Goal: Information Seeking & Learning: Learn about a topic

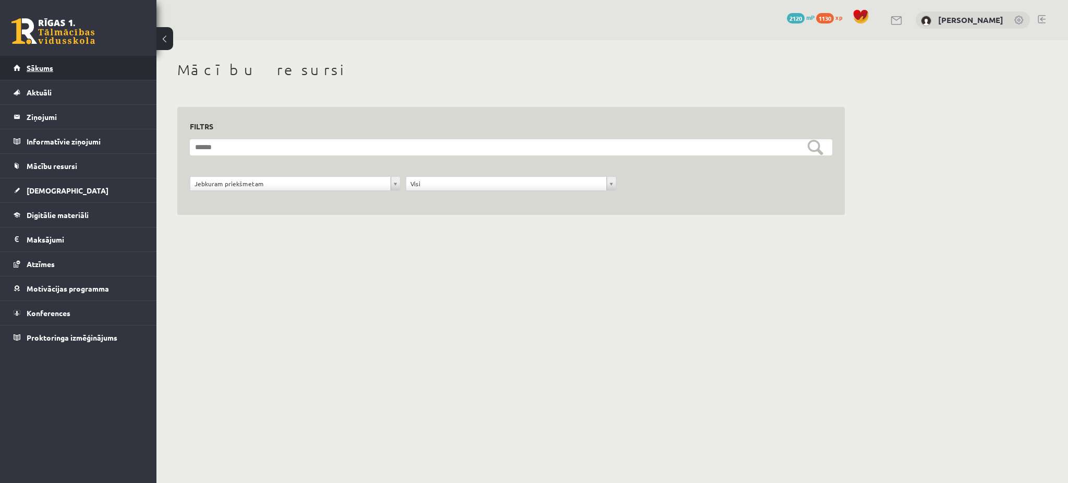
click at [97, 65] on link "Sākums" at bounding box center [79, 68] width 130 height 24
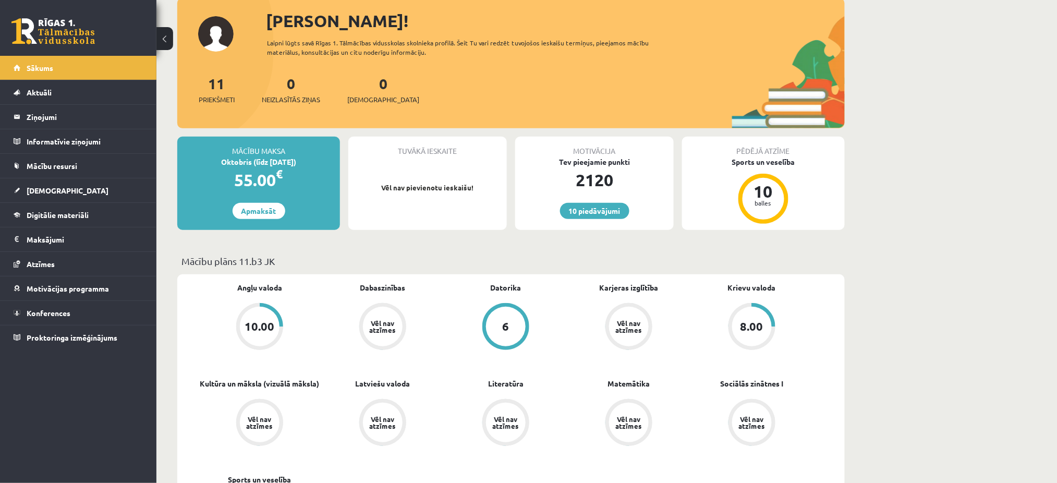
scroll to position [64, 0]
click at [121, 191] on link "[DEMOGRAPHIC_DATA]" at bounding box center [79, 190] width 130 height 24
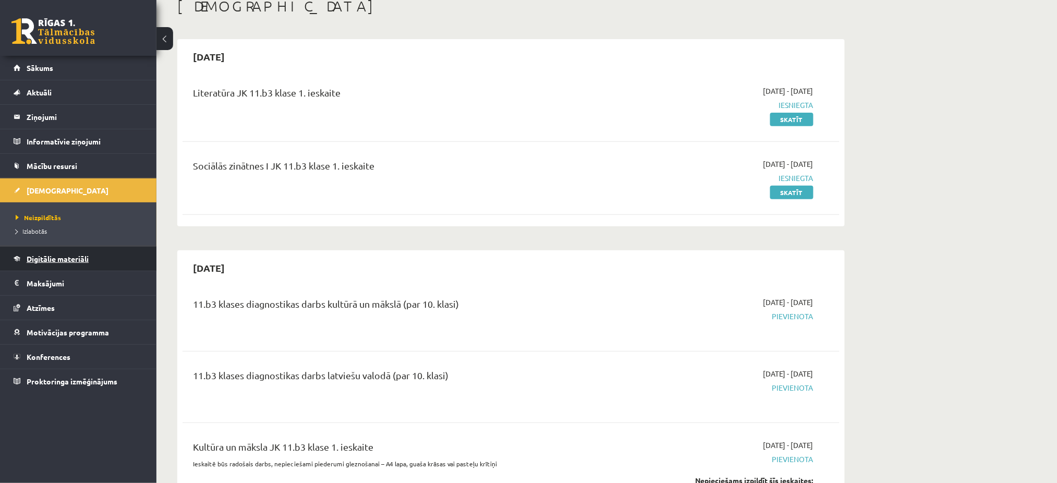
click at [77, 264] on link "Digitālie materiāli" at bounding box center [79, 259] width 130 height 24
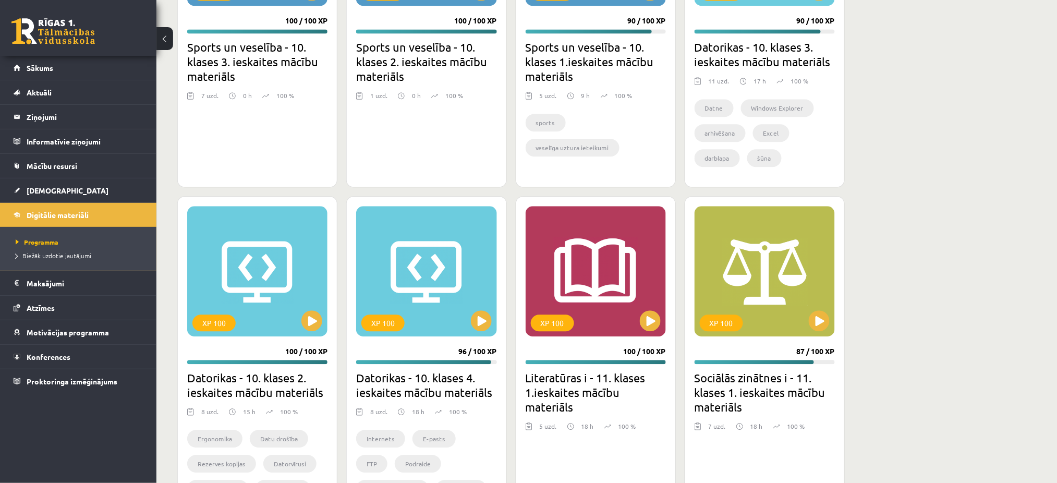
scroll to position [837, 0]
click at [823, 320] on button at bounding box center [819, 320] width 21 height 21
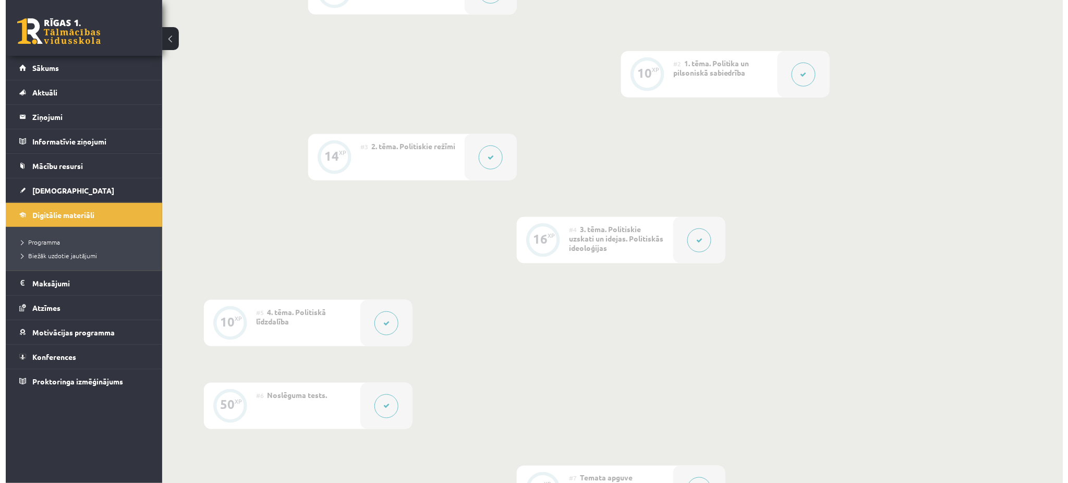
scroll to position [321, 0]
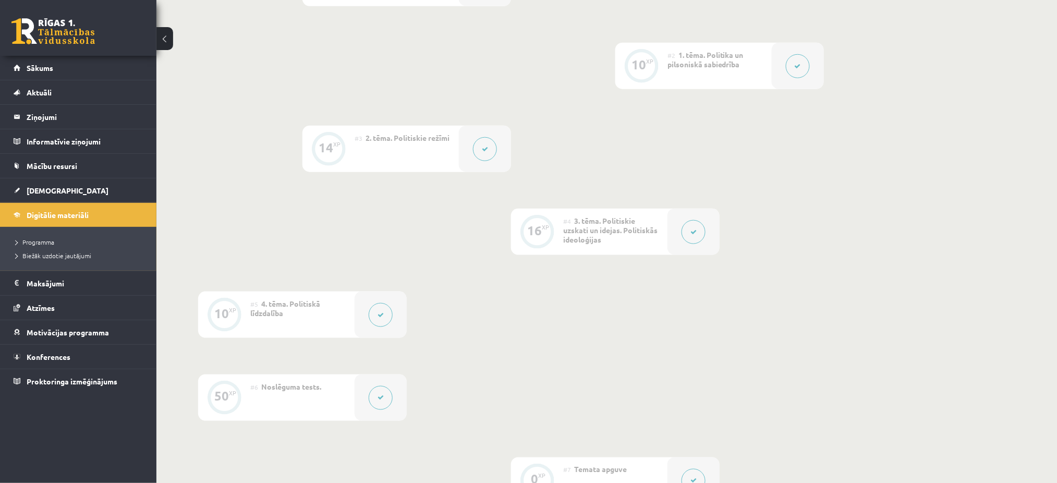
click at [708, 231] on div at bounding box center [694, 232] width 52 height 46
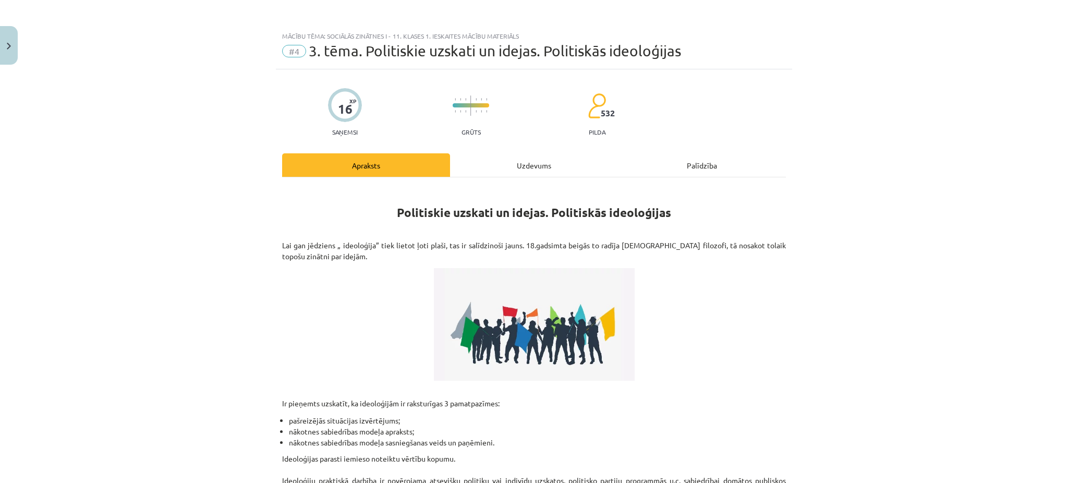
click at [507, 158] on div "Uzdevums" at bounding box center [534, 164] width 168 height 23
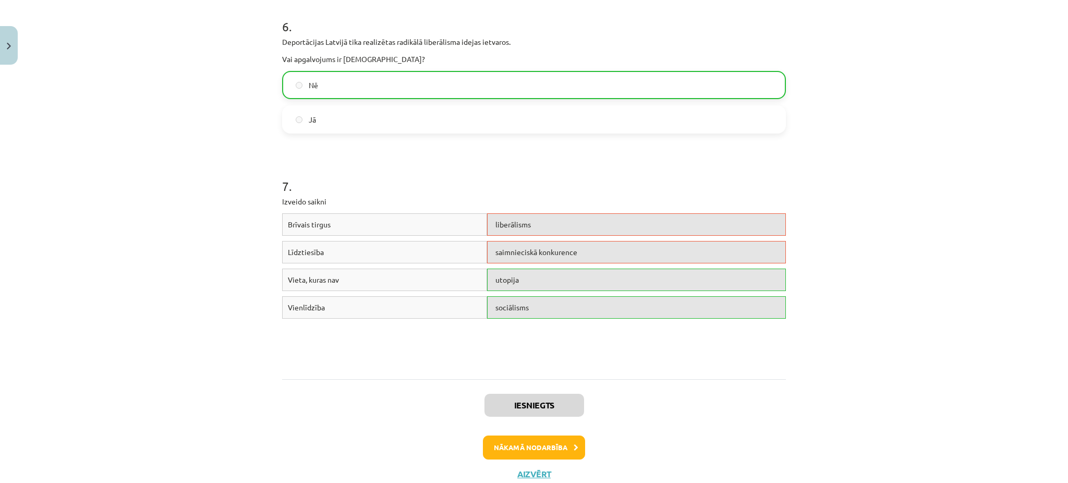
scroll to position [978, 0]
click at [541, 447] on button "Nākamā nodarbība" at bounding box center [534, 447] width 102 height 24
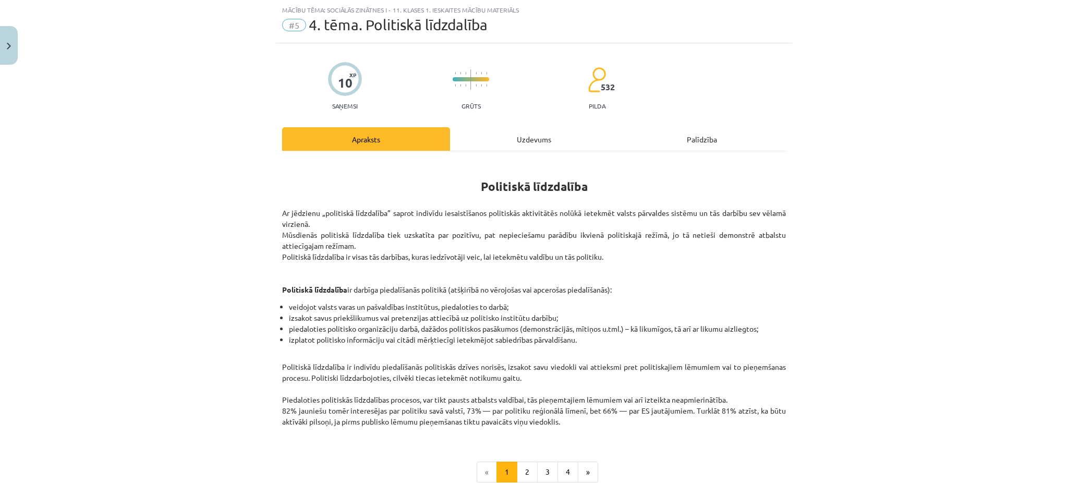
click at [513, 149] on div "Uzdevums" at bounding box center [534, 138] width 168 height 23
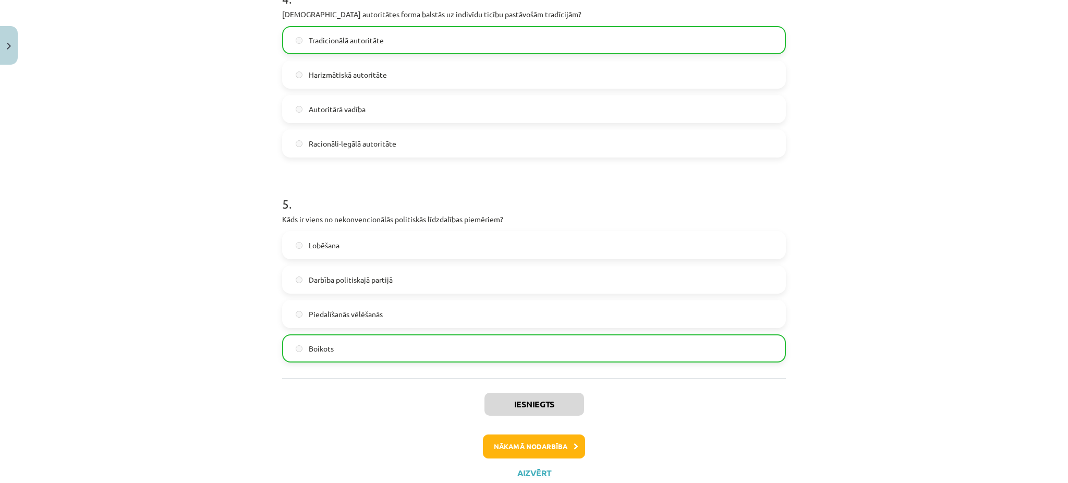
scroll to position [846, 0]
click at [556, 449] on button "Nākamā nodarbība" at bounding box center [534, 450] width 102 height 24
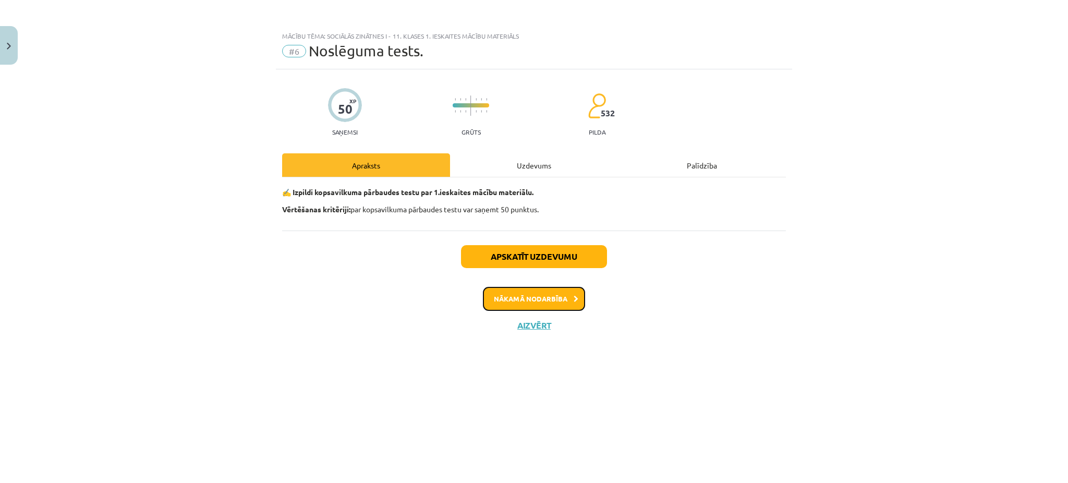
scroll to position [0, 0]
click at [536, 165] on div "Uzdevums" at bounding box center [534, 164] width 168 height 23
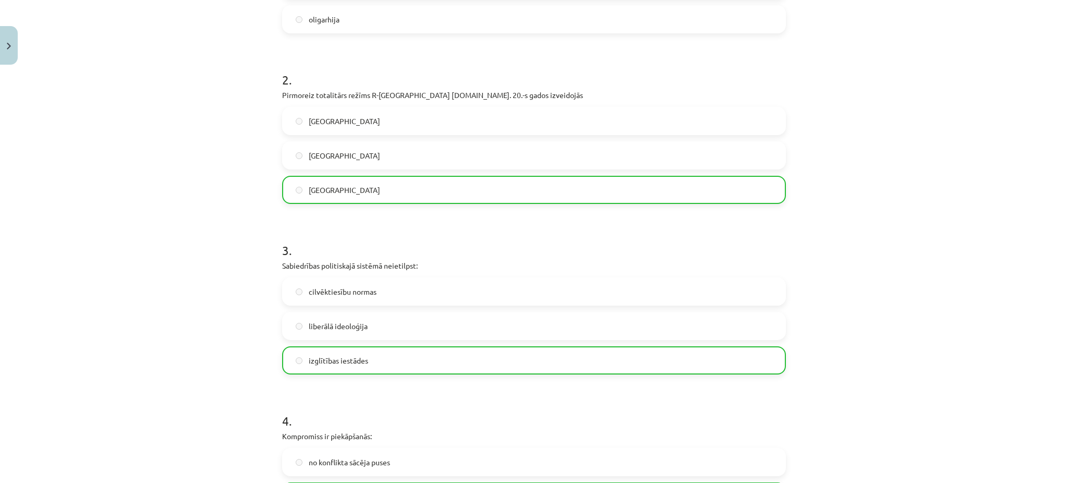
scroll to position [326, 0]
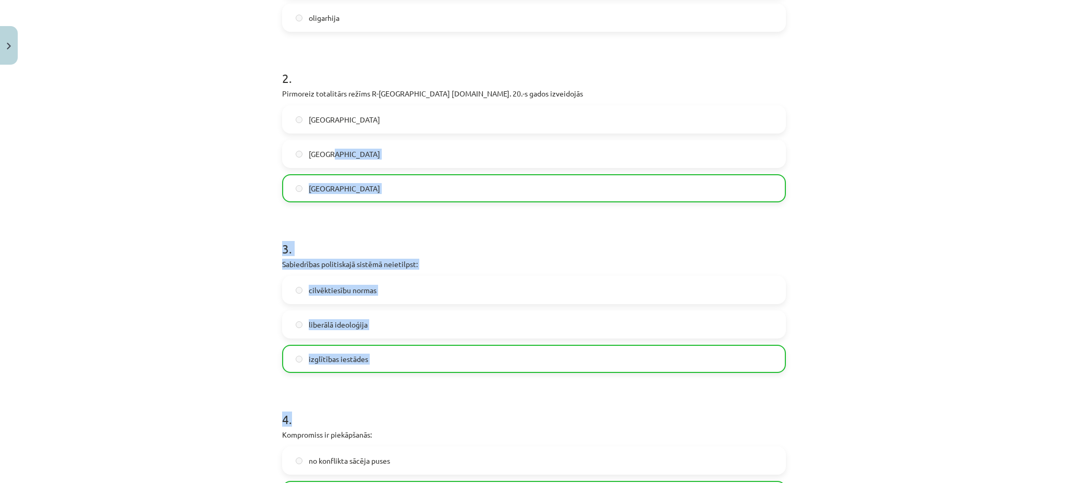
drag, startPoint x: 536, startPoint y: 165, endPoint x: 602, endPoint y: 432, distance: 275.1
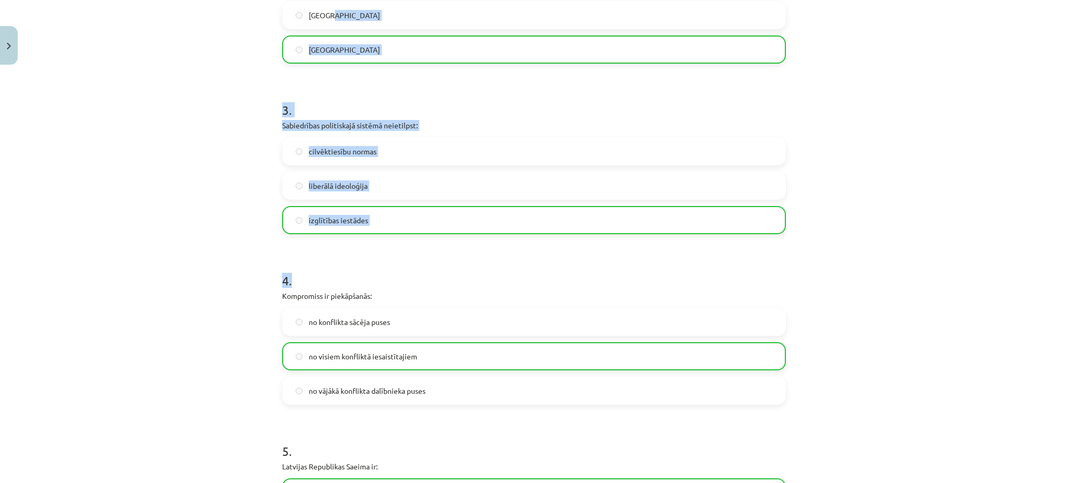
scroll to position [476, 0]
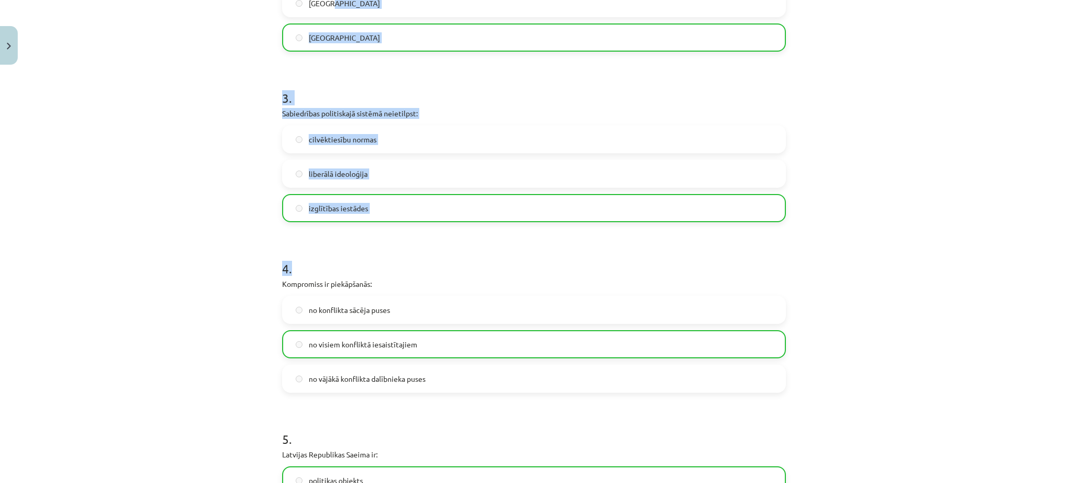
click at [857, 239] on div "Mācību tēma: Sociālās zinātnes i - 11. klases 1. ieskaites mācību materiāls #6 …" at bounding box center [534, 241] width 1068 height 483
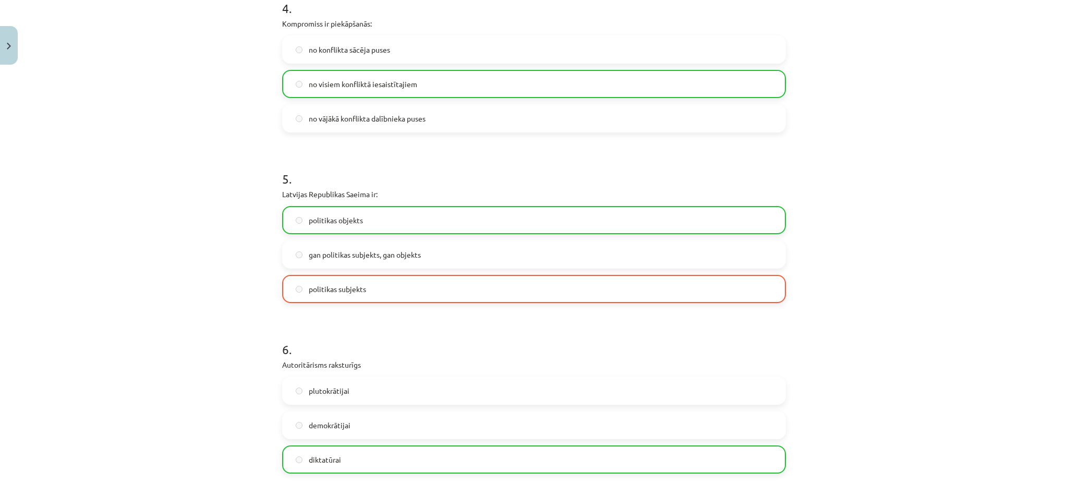
scroll to position [734, 0]
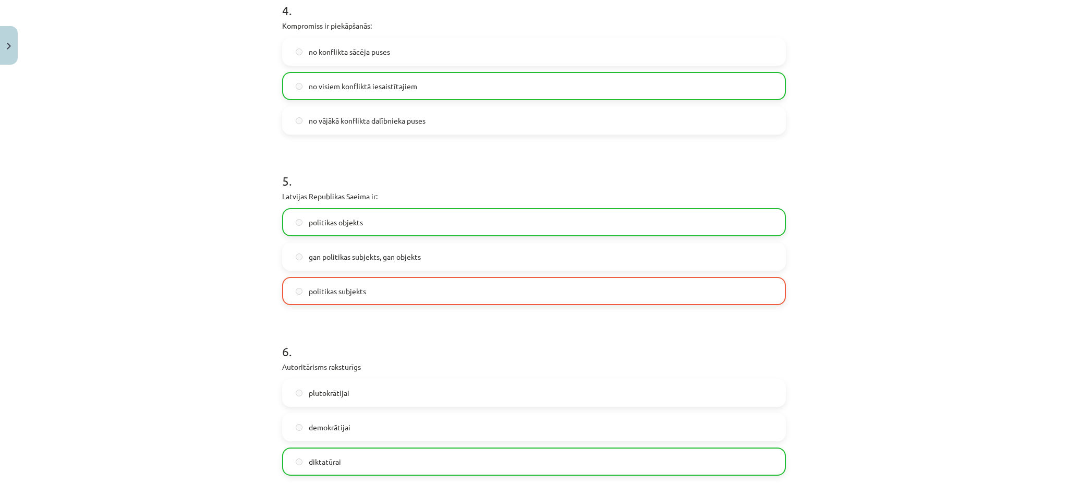
drag, startPoint x: 857, startPoint y: 239, endPoint x: 131, endPoint y: 159, distance: 730.6
click at [131, 159] on div "Mācību tēma: Sociālās zinātnes i - 11. klases 1. ieskaites mācību materiāls #6 …" at bounding box center [534, 241] width 1068 height 483
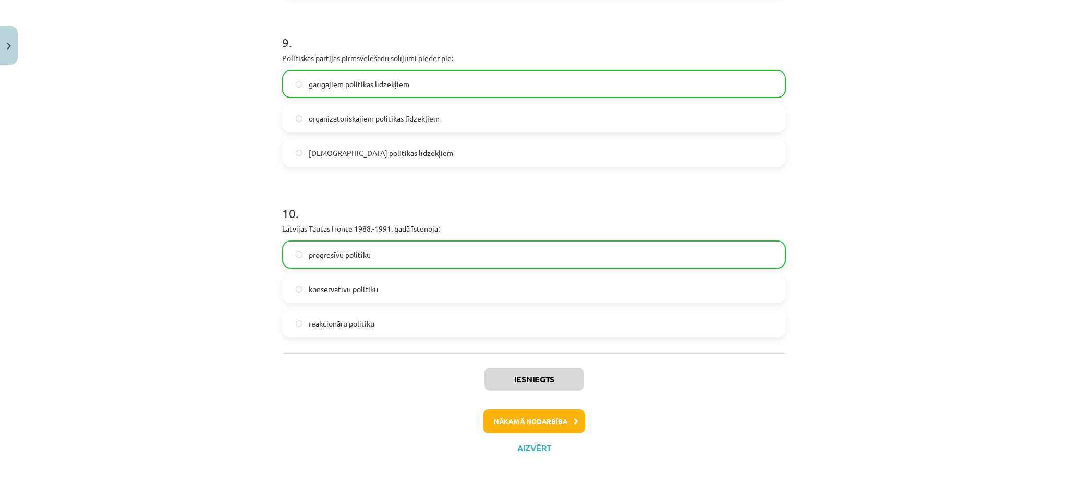
scroll to position [1563, 0]
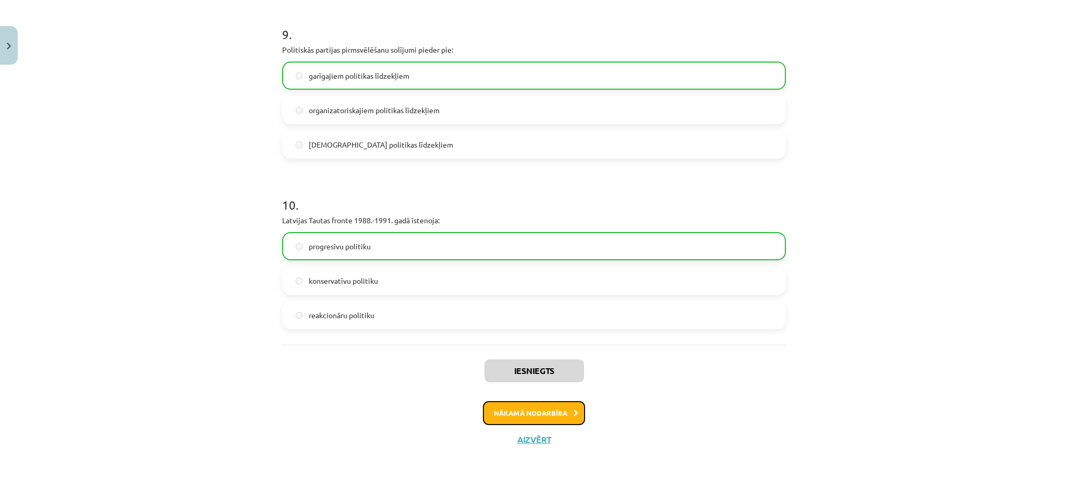
click at [539, 413] on button "Nākamā nodarbība" at bounding box center [534, 413] width 102 height 24
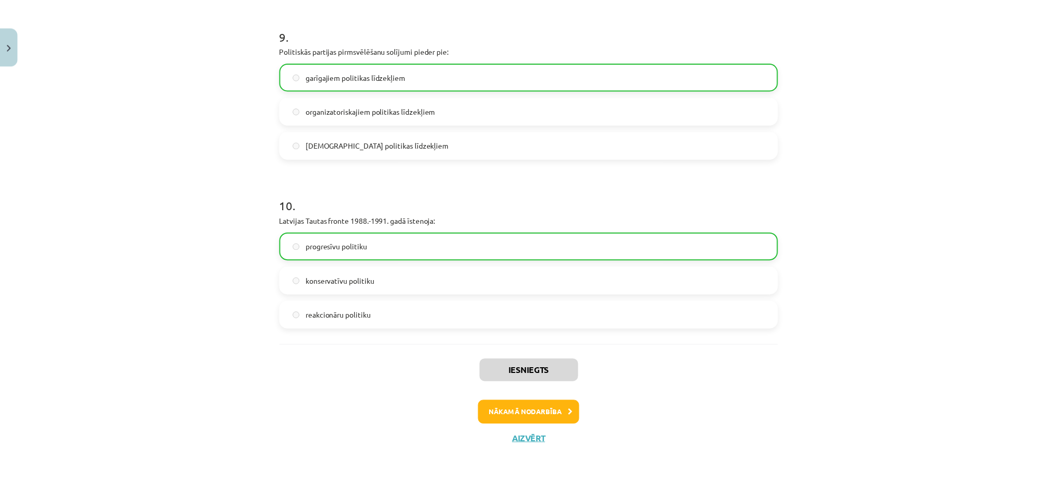
scroll to position [26, 0]
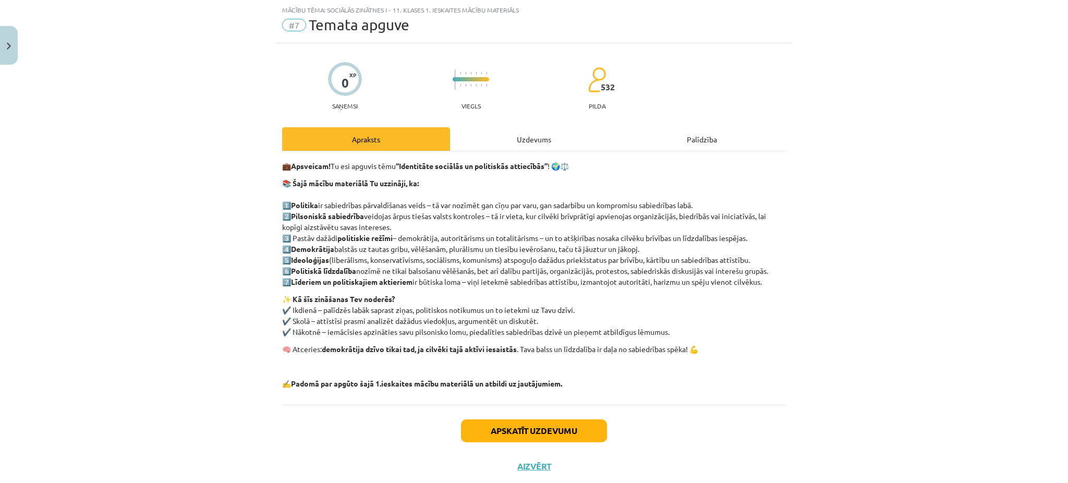
click at [511, 139] on div "Uzdevums" at bounding box center [534, 138] width 168 height 23
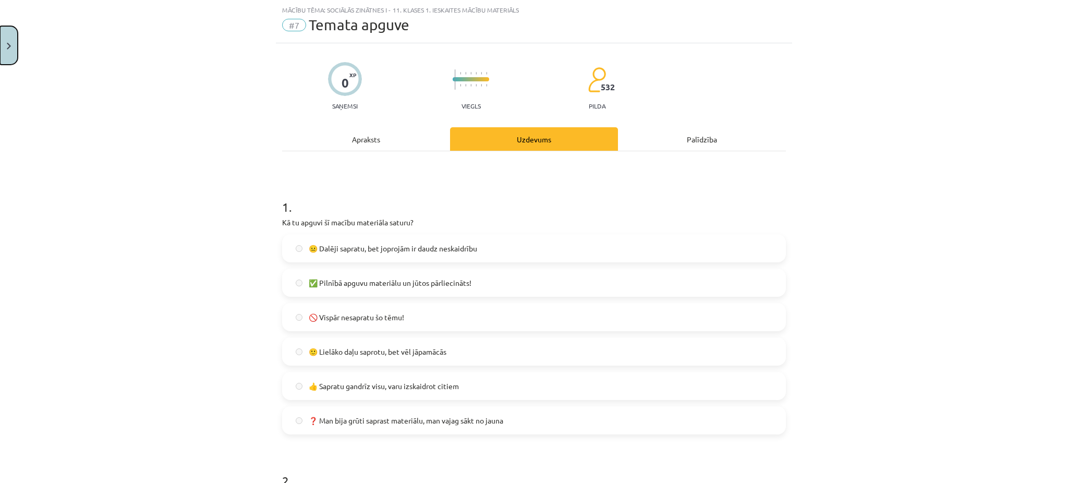
click at [17, 49] on button "Close" at bounding box center [9, 45] width 18 height 39
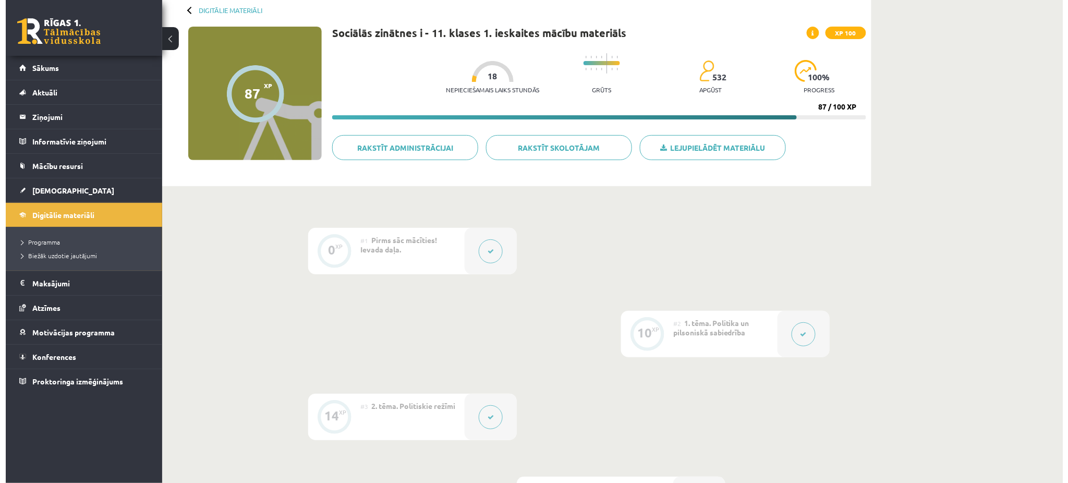
scroll to position [0, 0]
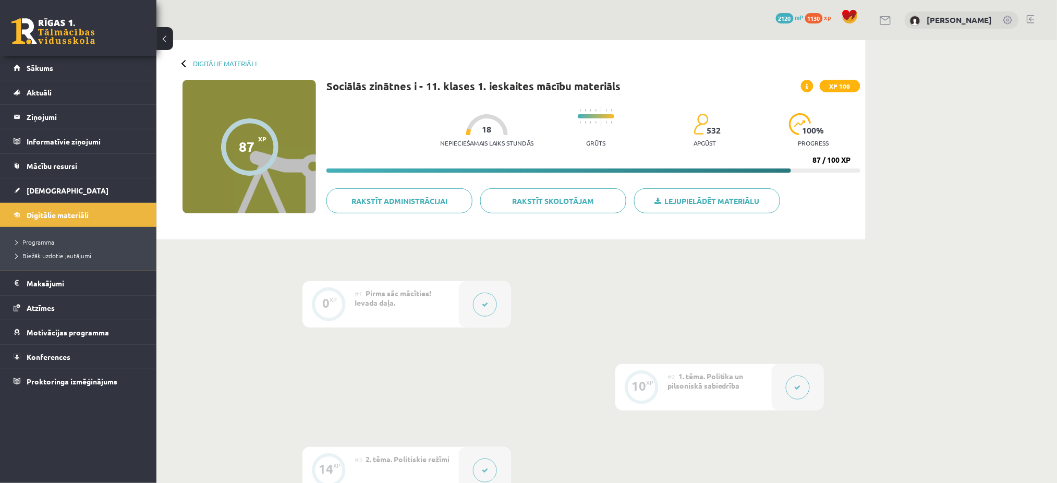
click at [482, 288] on div at bounding box center [485, 304] width 52 height 46
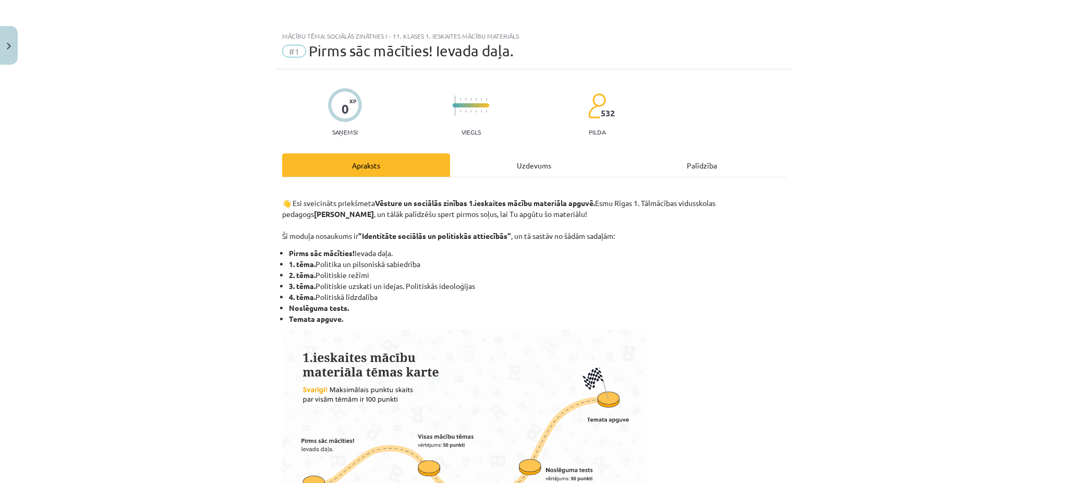
click at [563, 174] on div "Uzdevums" at bounding box center [534, 164] width 168 height 23
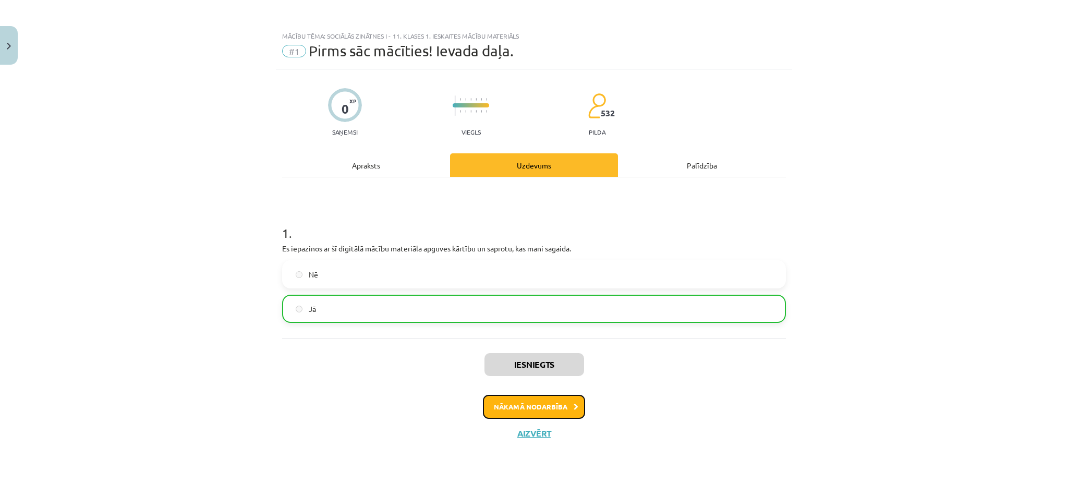
click at [555, 406] on button "Nākamā nodarbība" at bounding box center [534, 407] width 102 height 24
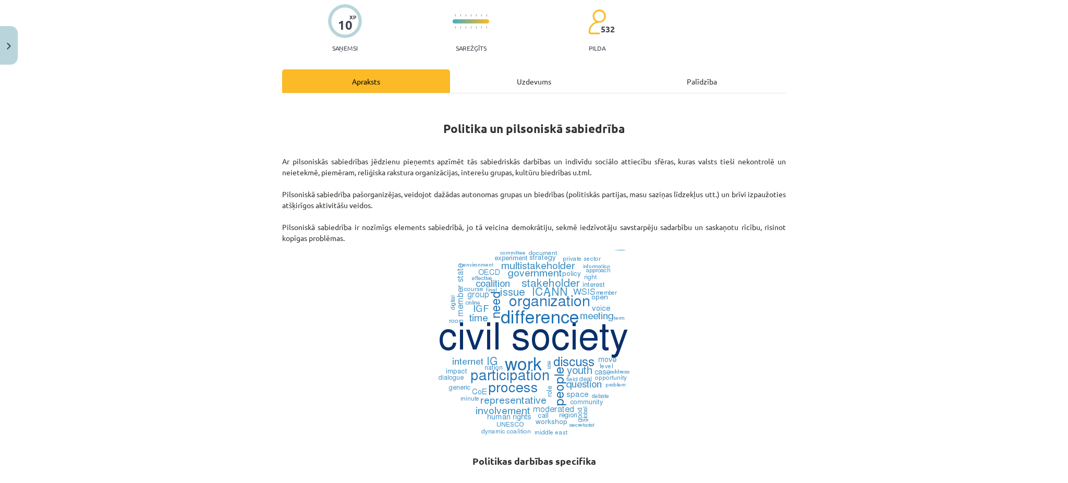
scroll to position [89, 0]
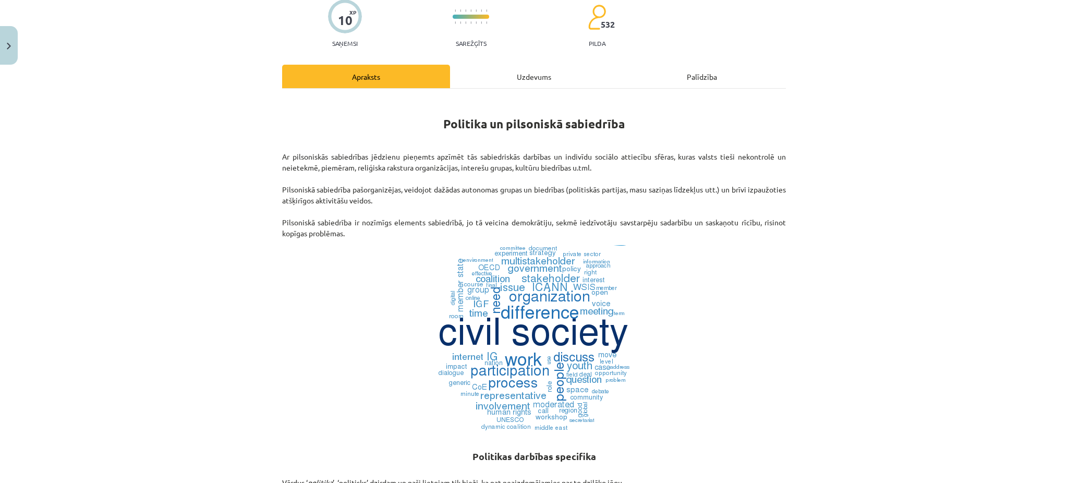
click at [94, 303] on div "Mācību tēma: Sociālās zinātnes i - 11. klases 1. ieskaites mācību materiāls #2 …" at bounding box center [534, 241] width 1068 height 483
